Goal: Check status: Check status

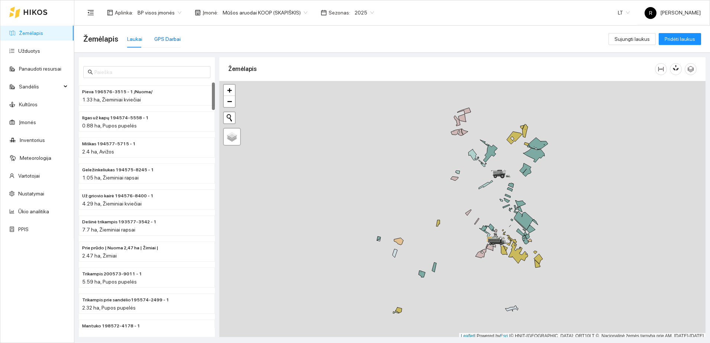
click at [162, 38] on div "GPS Darbai" at bounding box center [167, 39] width 26 height 8
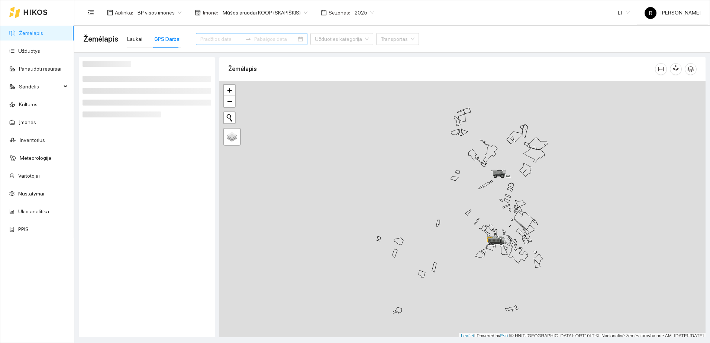
click at [212, 34] on div at bounding box center [252, 39] width 112 height 12
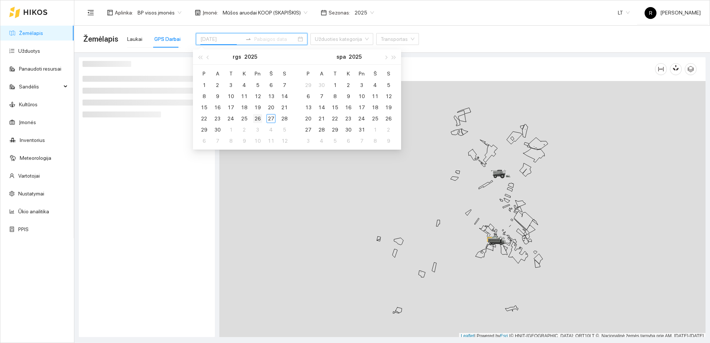
type input "[DATE]"
click at [259, 116] on div "26" at bounding box center [257, 118] width 9 height 9
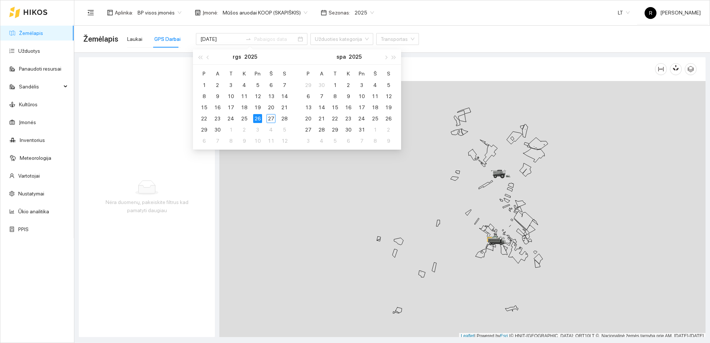
click at [133, 107] on div "Nėra duomenų, pakeiskite filtrus kad pamatyti daugiau" at bounding box center [147, 197] width 136 height 280
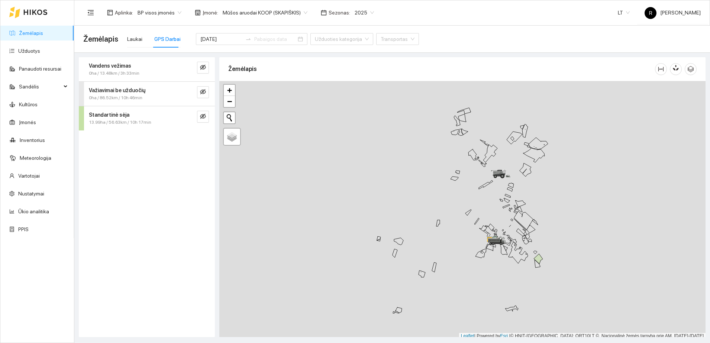
click at [135, 123] on span "13.99ha / 56.63km / 10h 17min" at bounding box center [120, 122] width 62 height 7
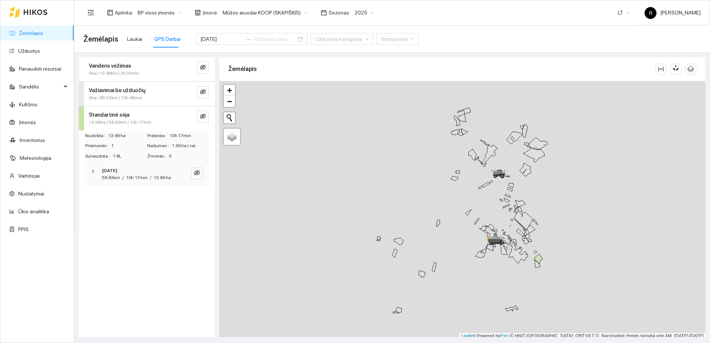
click at [93, 173] on div at bounding box center [95, 171] width 9 height 8
click at [92, 196] on icon "right" at bounding box center [94, 196] width 4 height 4
click at [93, 196] on icon "right" at bounding box center [94, 196] width 4 height 4
click at [94, 173] on icon "right" at bounding box center [93, 171] width 4 height 4
click at [109, 66] on strong "Vandens vežimas" at bounding box center [110, 66] width 42 height 6
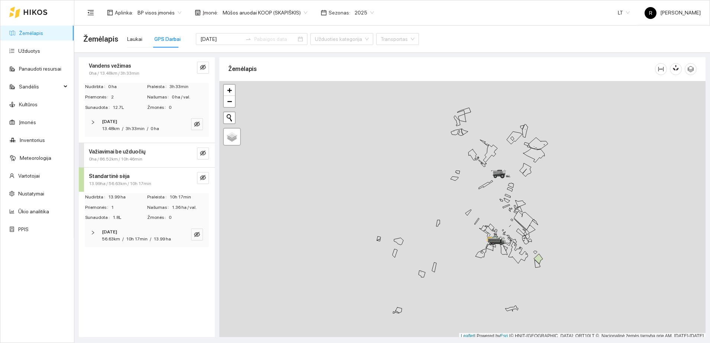
click at [92, 119] on div at bounding box center [95, 122] width 9 height 8
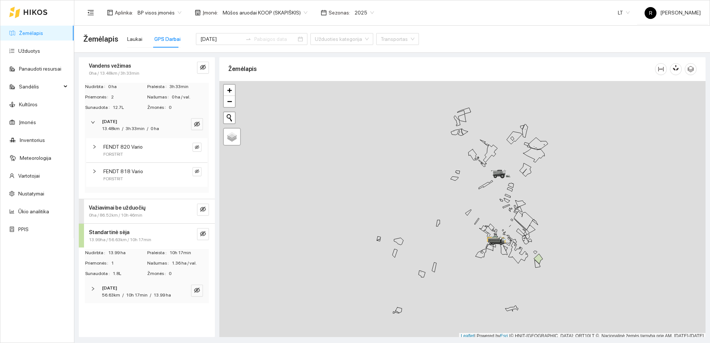
click at [97, 147] on div at bounding box center [96, 147] width 9 height 8
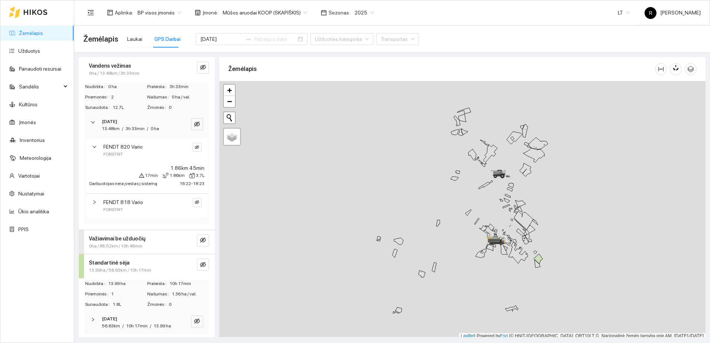
click at [92, 199] on div "FENDT 818 Vario FORSTRIT" at bounding box center [146, 206] width 121 height 24
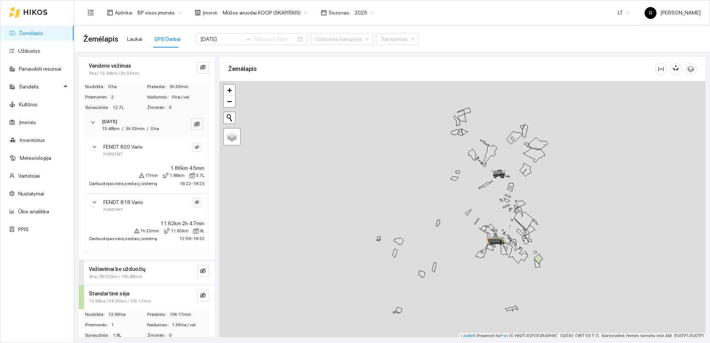
click at [92, 200] on div "FENDT 818 Vario FORSTRIT" at bounding box center [146, 206] width 121 height 24
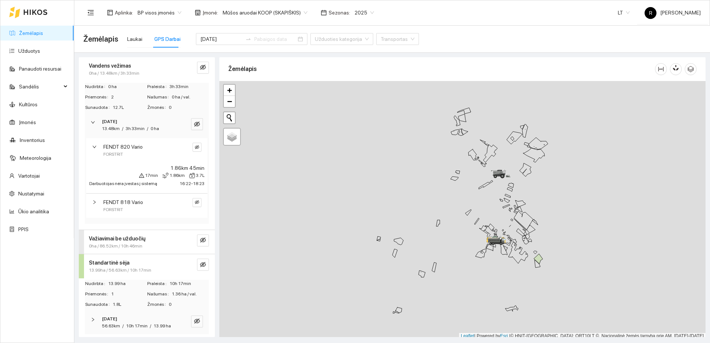
click at [92, 144] on div "FENDT 820 Vario FORSTRIT" at bounding box center [146, 150] width 121 height 24
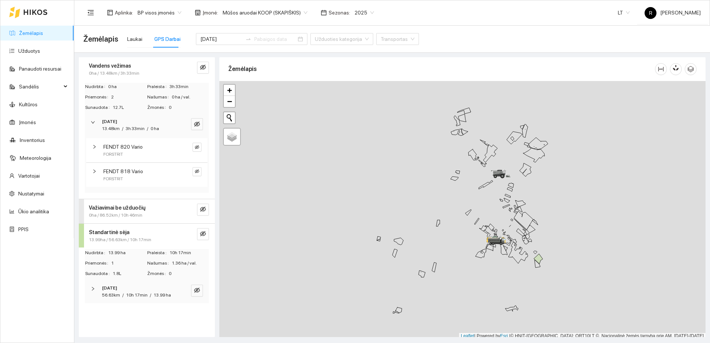
click at [93, 123] on icon "right" at bounding box center [93, 123] width 4 height 2
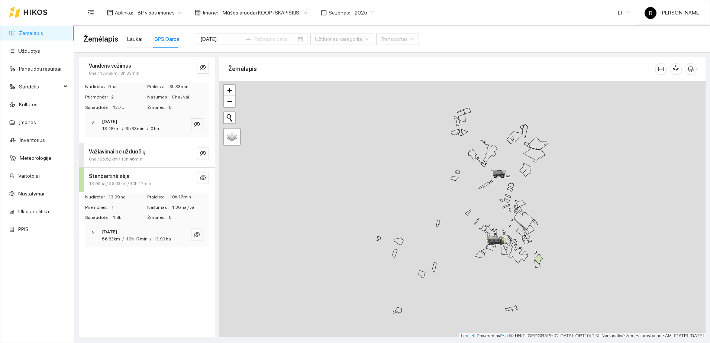
click at [113, 153] on strong "Važiavimai be užduočių" at bounding box center [117, 152] width 57 height 6
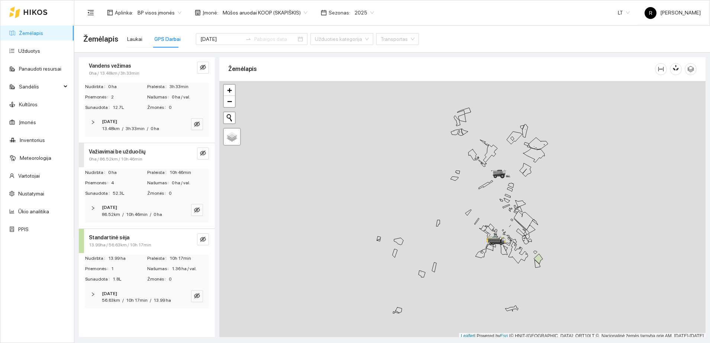
click at [89, 203] on div "[DATE] 86.52km / 10h 46min / 0 ha" at bounding box center [147, 211] width 124 height 23
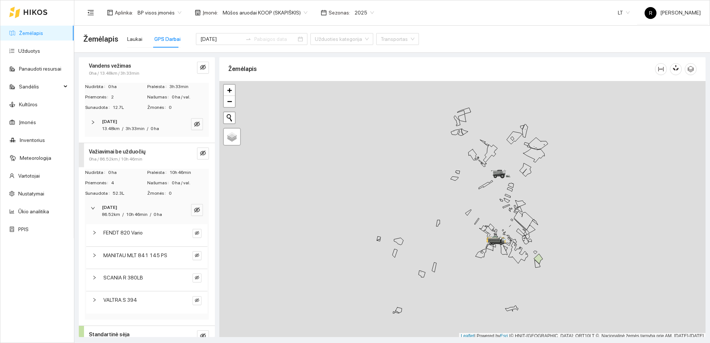
click at [94, 233] on icon "right" at bounding box center [94, 233] width 4 height 4
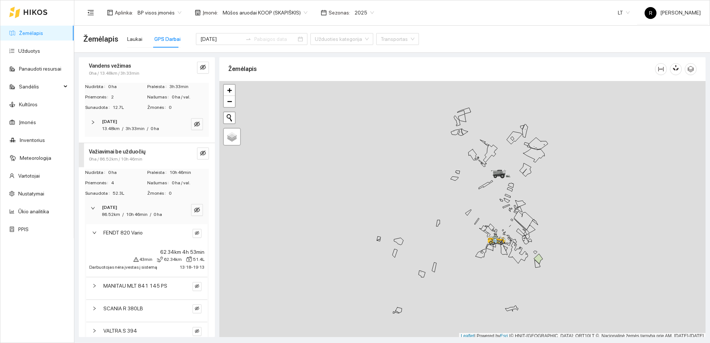
click at [92, 259] on div "43min 62.34km 51.4L" at bounding box center [146, 259] width 115 height 7
